Goal: Task Accomplishment & Management: Manage account settings

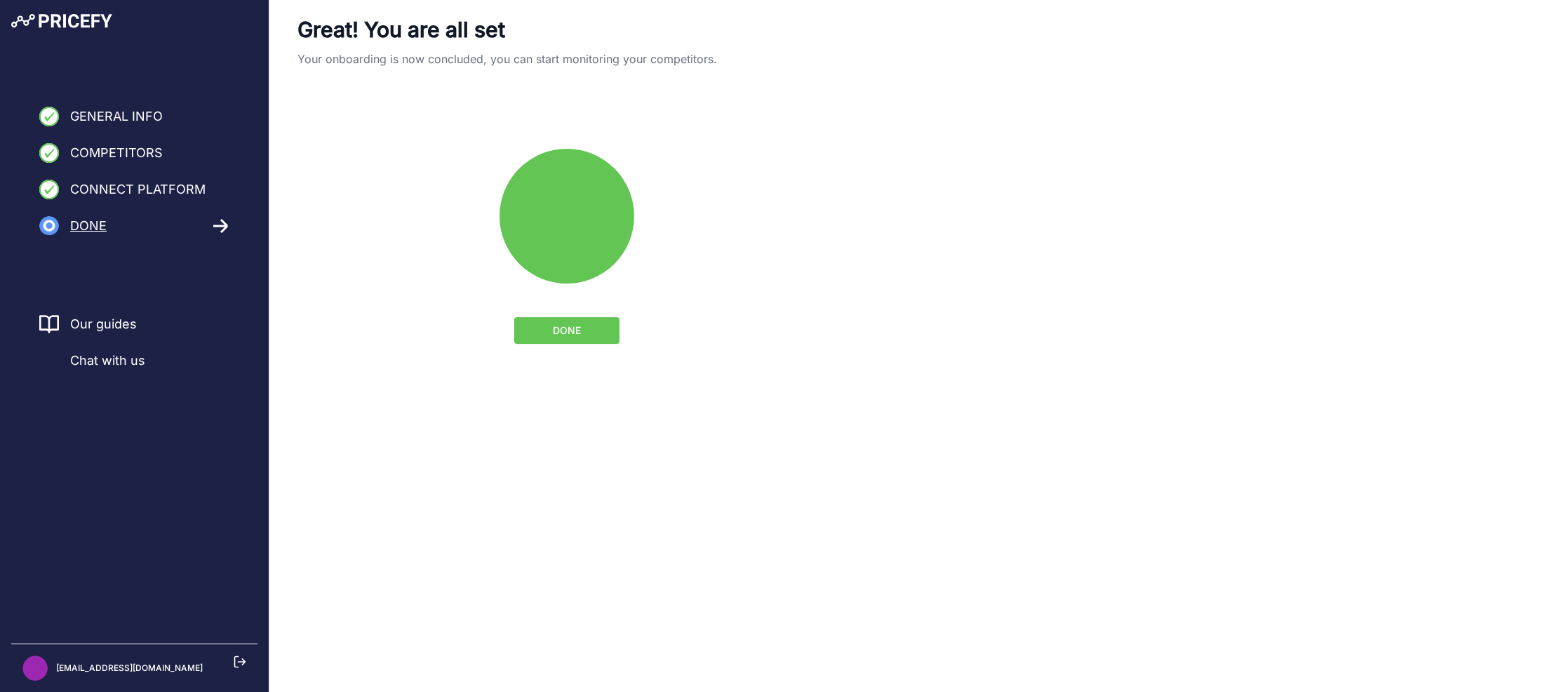
click at [535, 330] on button "DONE" at bounding box center [567, 330] width 105 height 27
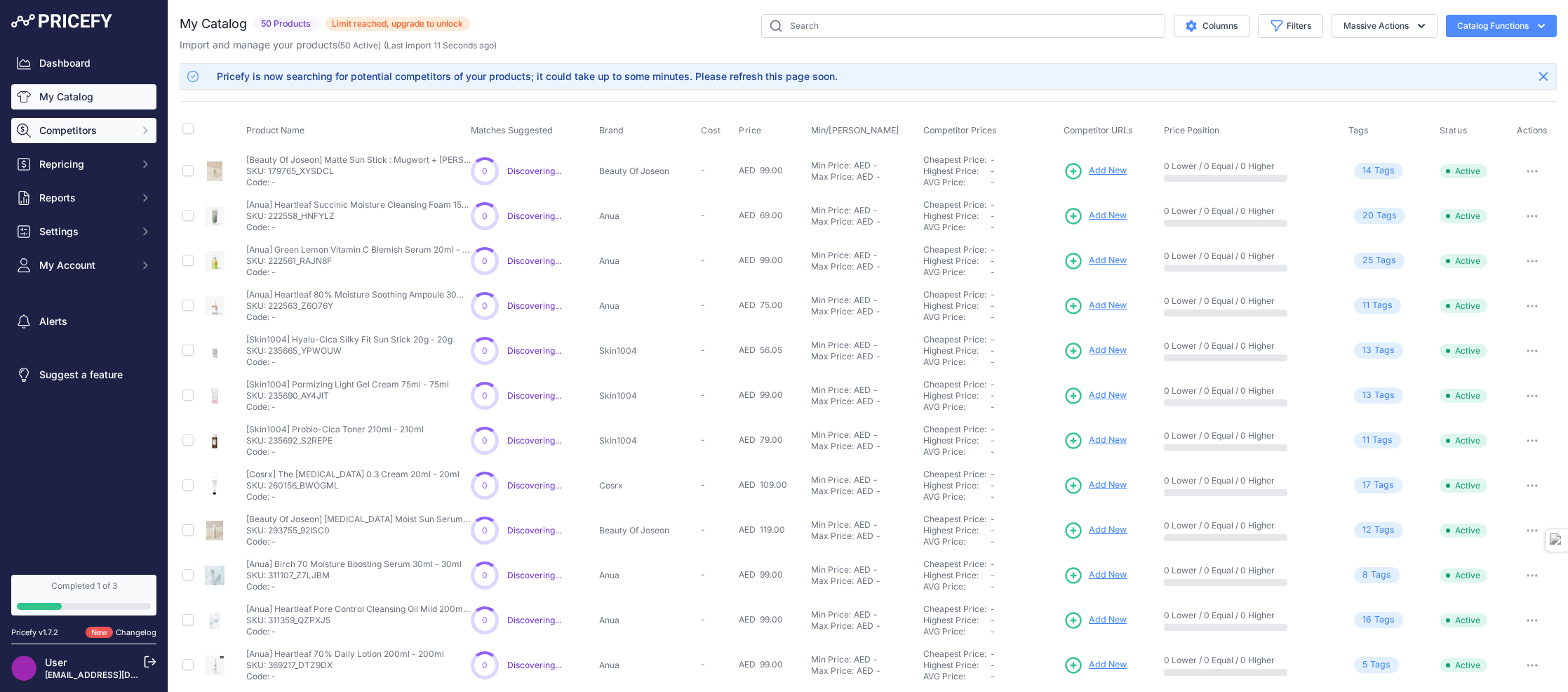
click at [80, 135] on span "Competitors" at bounding box center [85, 130] width 92 height 14
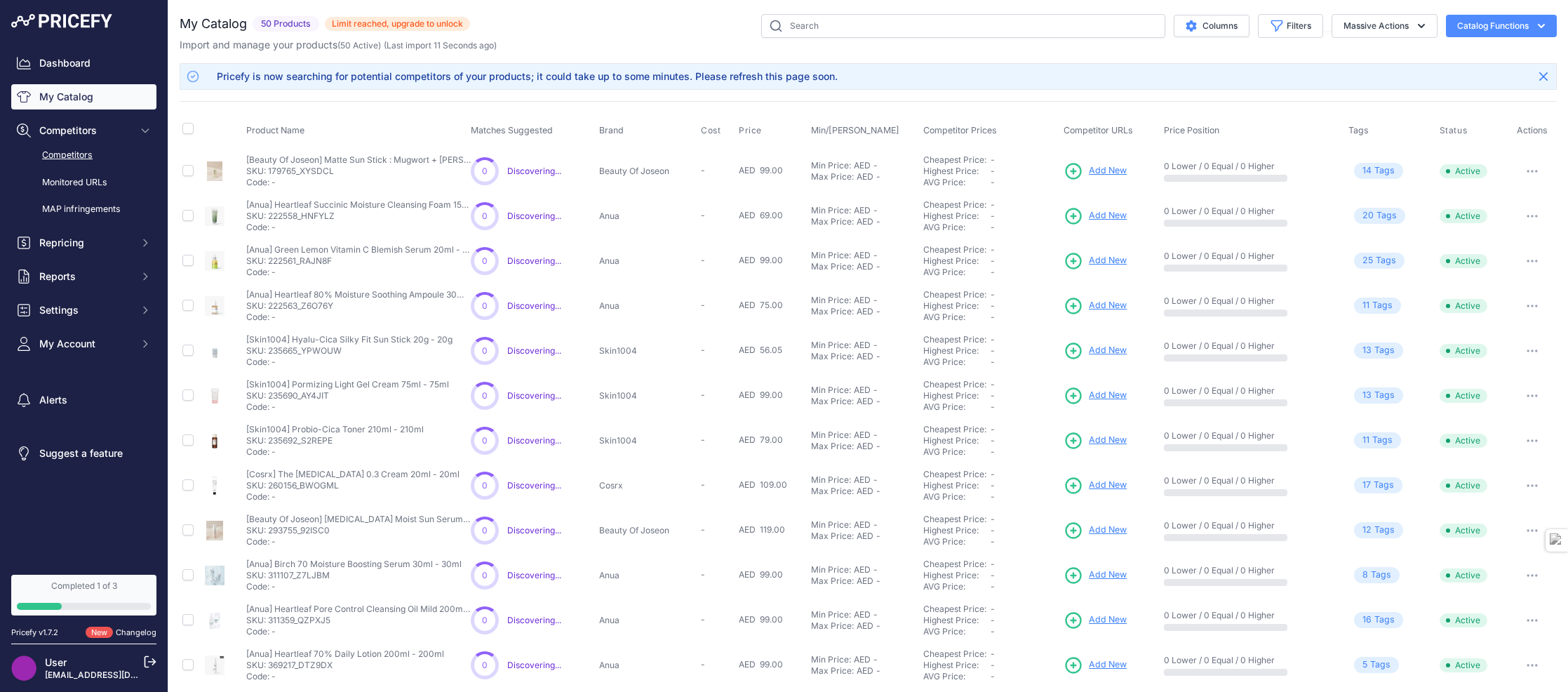
click at [86, 155] on link "Competitors" at bounding box center [84, 155] width 145 height 24
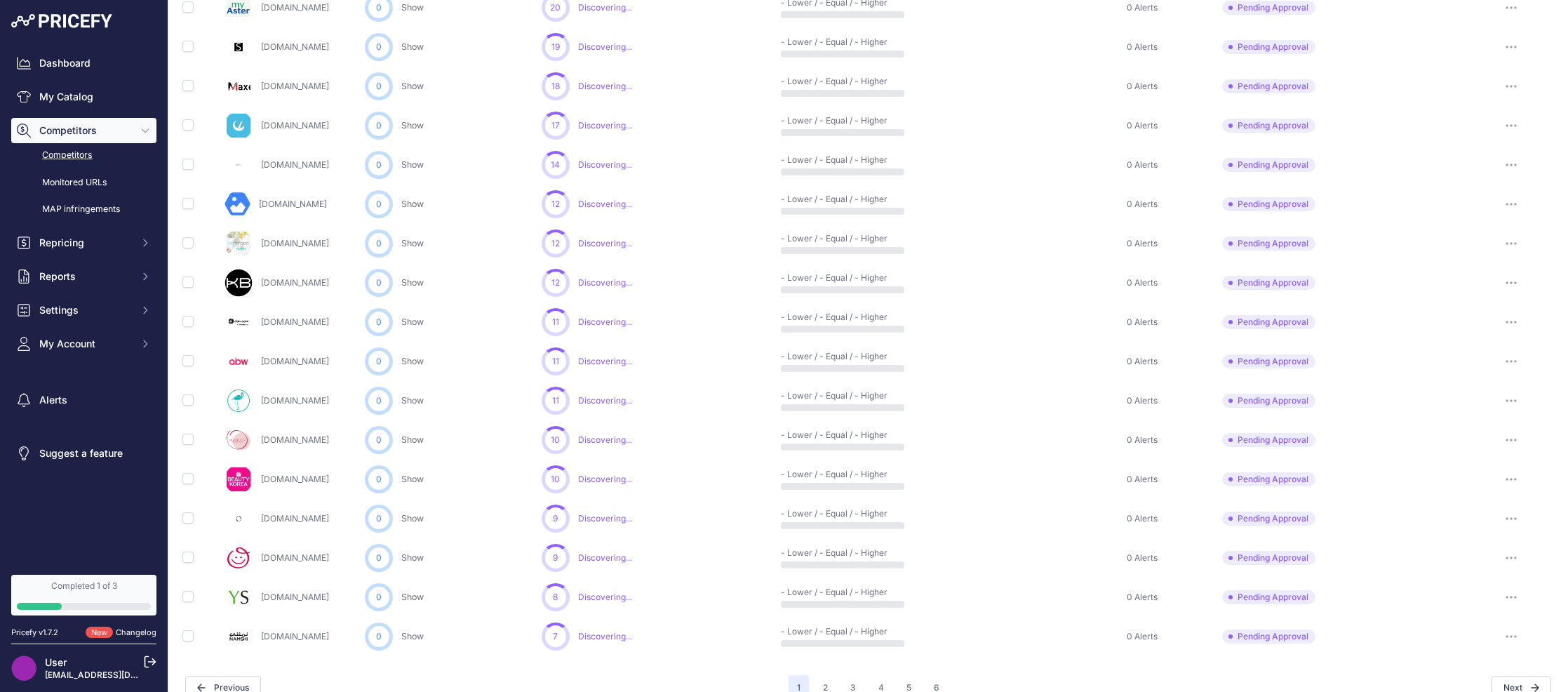
scroll to position [529, 0]
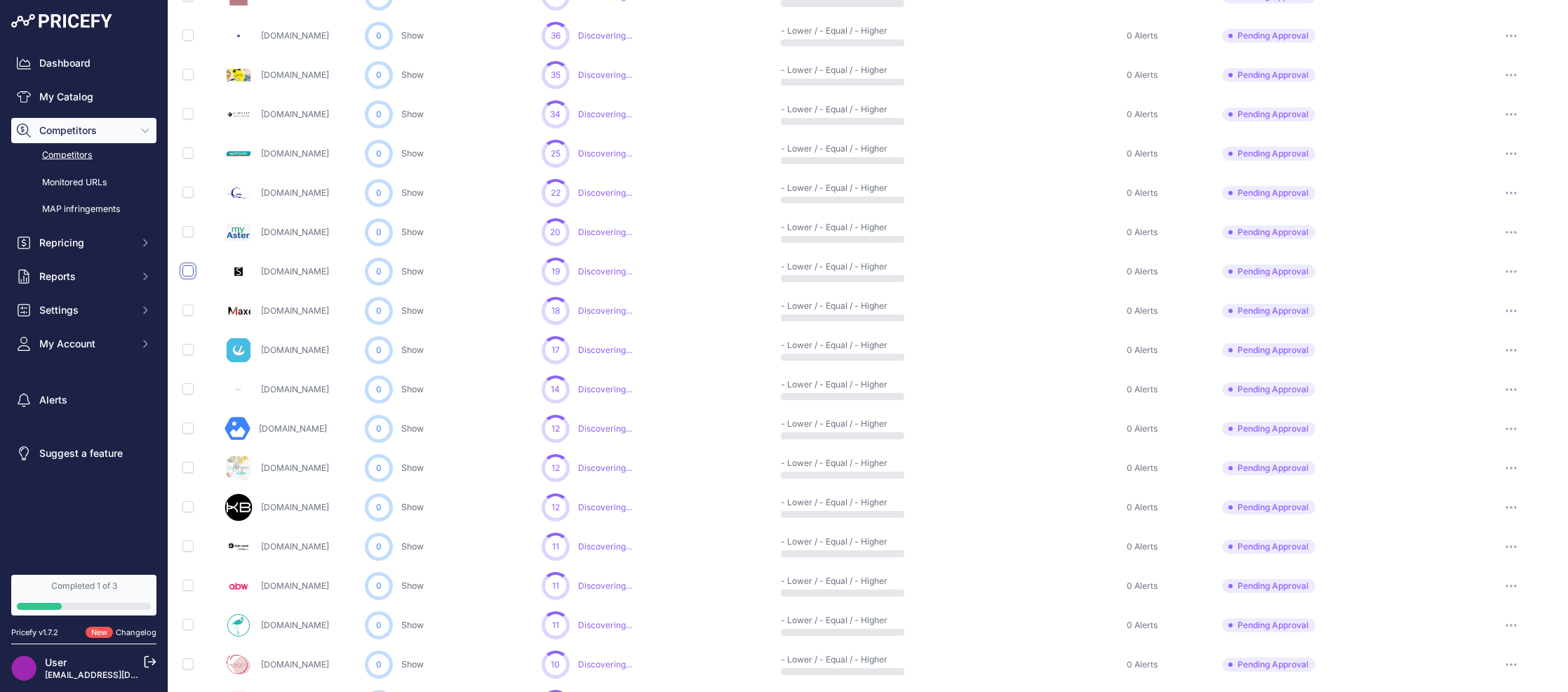
click at [186, 274] on input "checkbox" at bounding box center [188, 271] width 11 height 11
checkbox input "true"
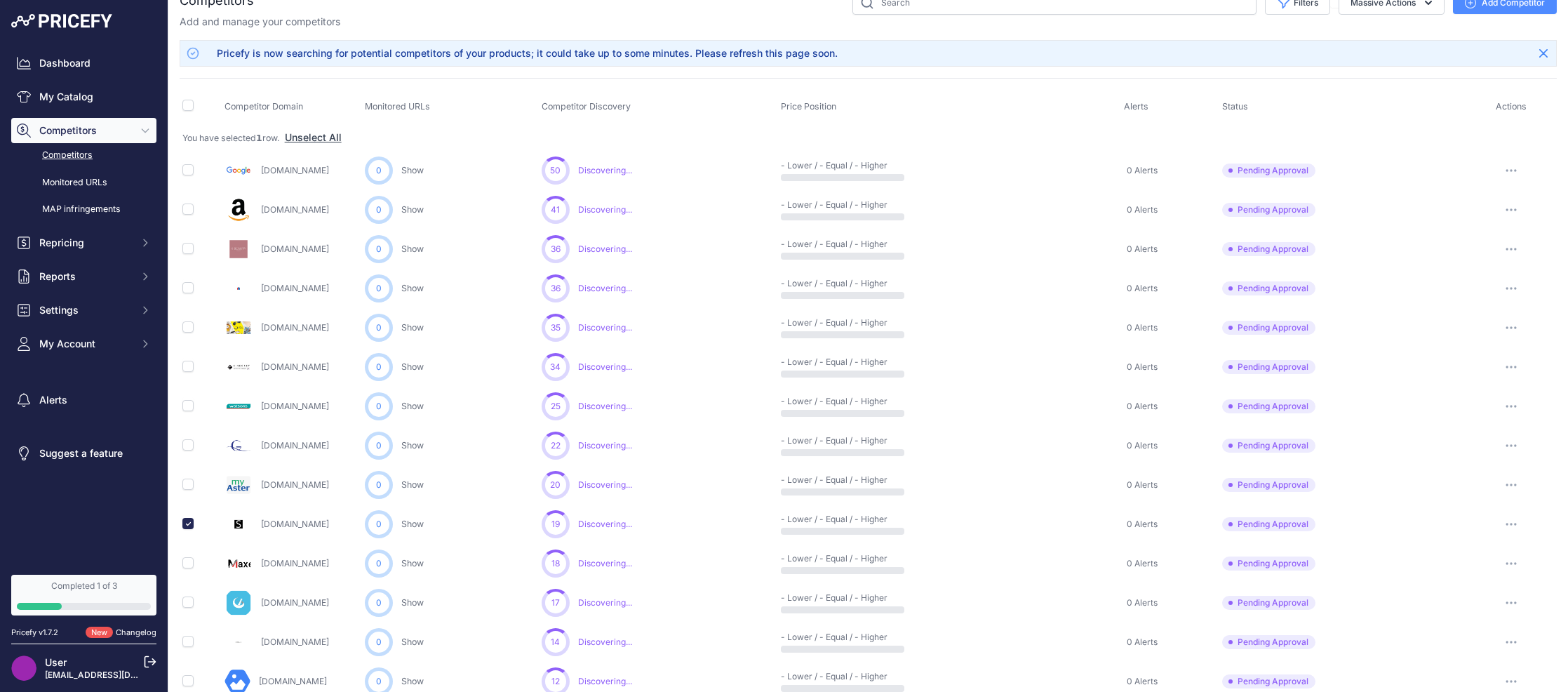
scroll to position [0, 0]
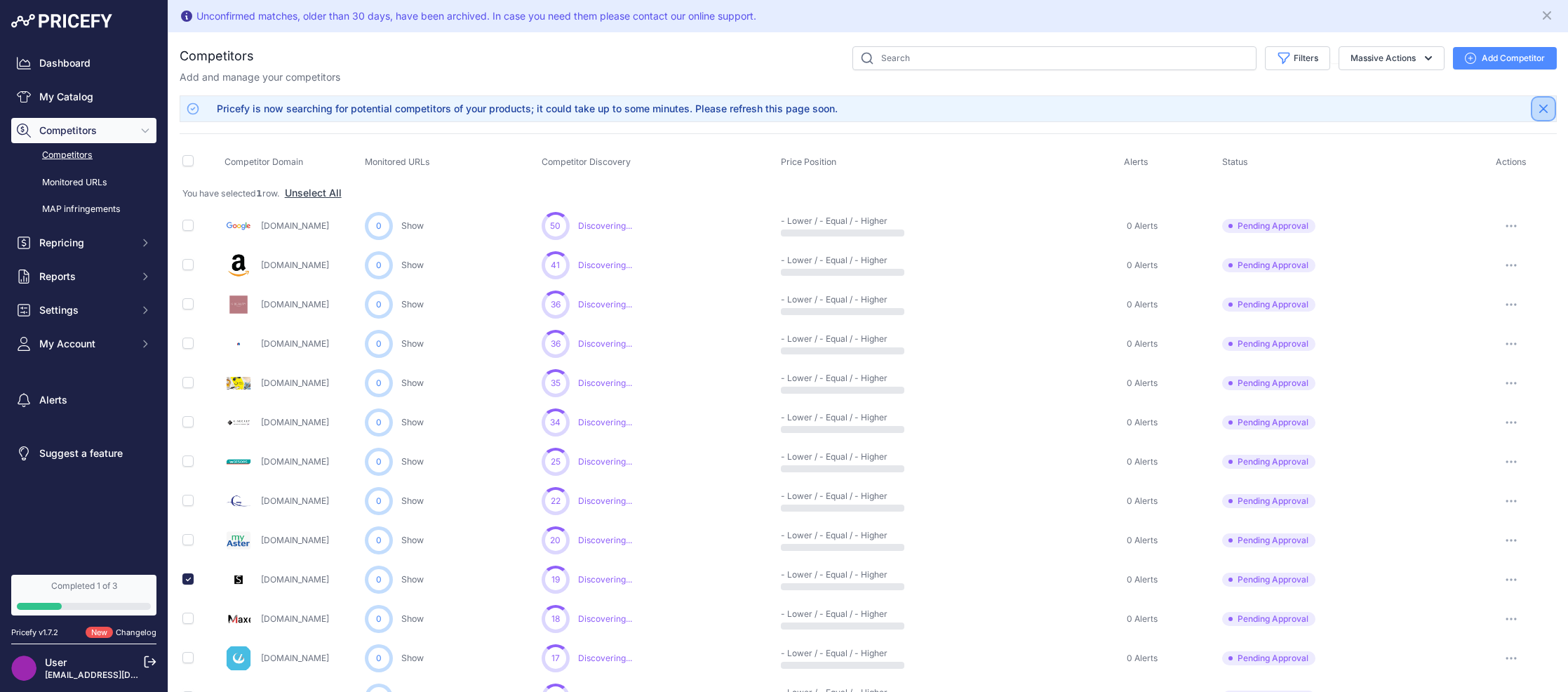
click at [1549, 109] on button "Close" at bounding box center [1544, 109] width 22 height 22
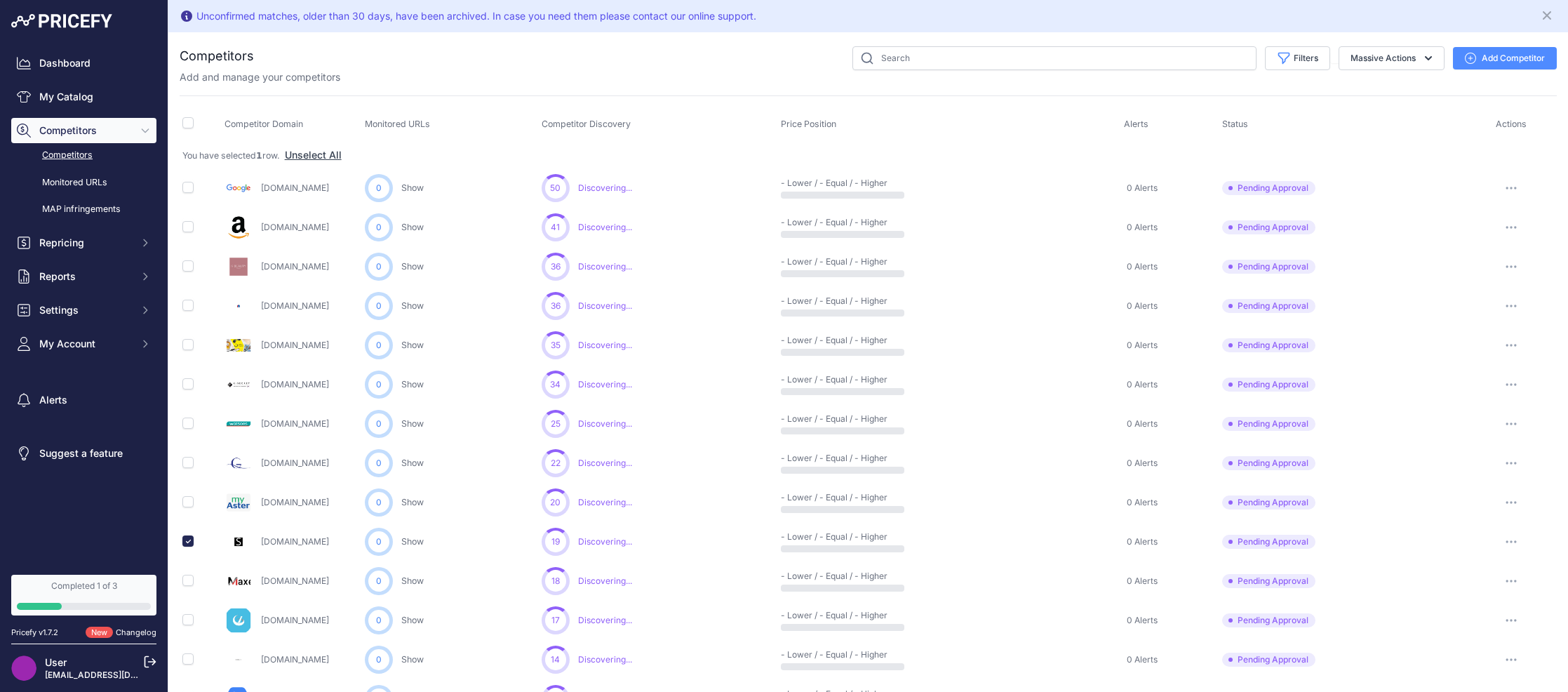
click at [1514, 540] on icon "button" at bounding box center [1511, 542] width 11 height 3
click at [1496, 593] on button "Approve Competitor" at bounding box center [1497, 594] width 115 height 22
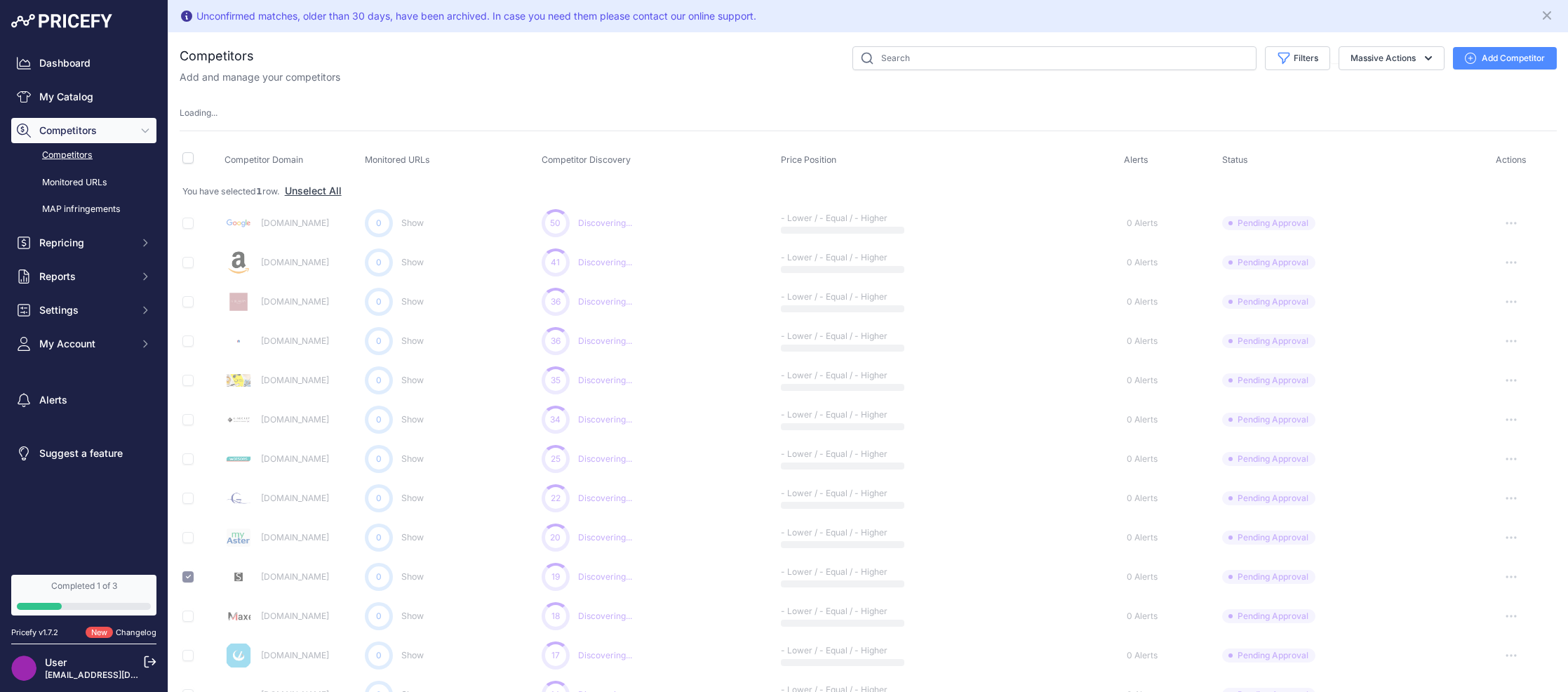
click at [61, 156] on link "Competitors" at bounding box center [84, 155] width 145 height 24
click at [55, 181] on link "Monitored URLs" at bounding box center [84, 183] width 145 height 24
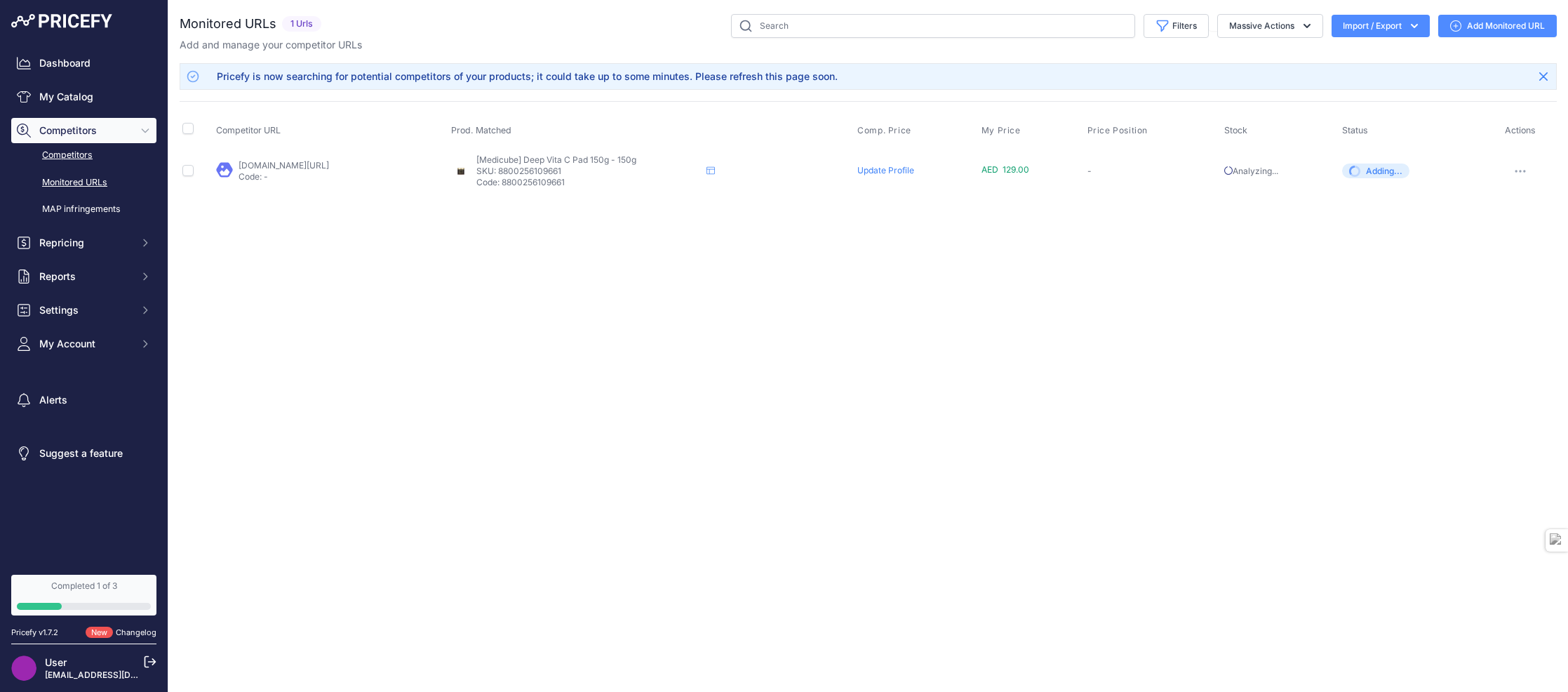
click at [64, 159] on link "Competitors" at bounding box center [84, 155] width 145 height 24
click at [67, 159] on link "Competitors" at bounding box center [84, 155] width 145 height 24
